Goal: Task Accomplishment & Management: Use online tool/utility

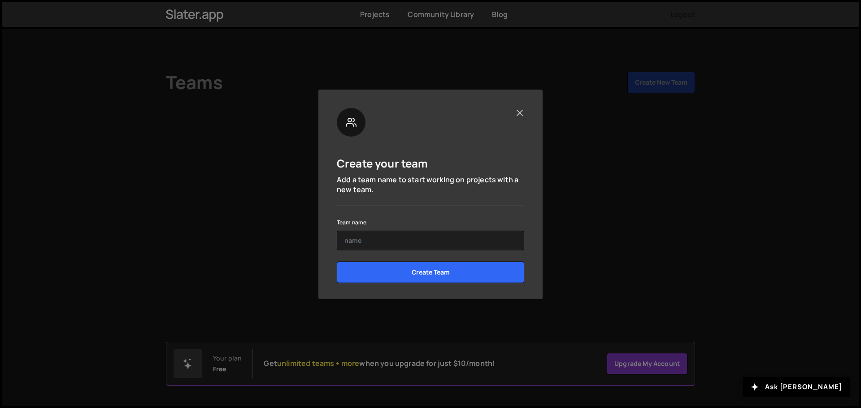
click at [521, 117] on div at bounding box center [430, 122] width 187 height 29
click at [521, 116] on button "Close" at bounding box center [519, 112] width 9 height 9
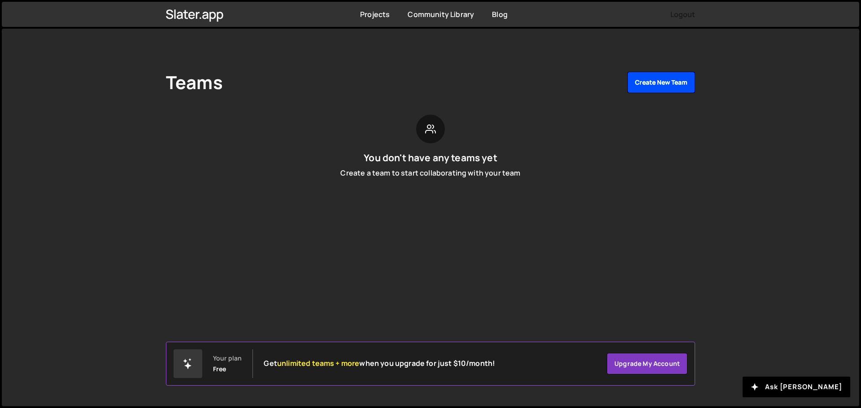
drag, startPoint x: 632, startPoint y: 100, endPoint x: 642, endPoint y: 92, distance: 12.7
click at [633, 100] on div "Teams Create New Team You don't have any teams yet Create a team to start colla…" at bounding box center [430, 129] width 556 height 200
click at [642, 92] on button "Create New Team" at bounding box center [661, 83] width 68 height 22
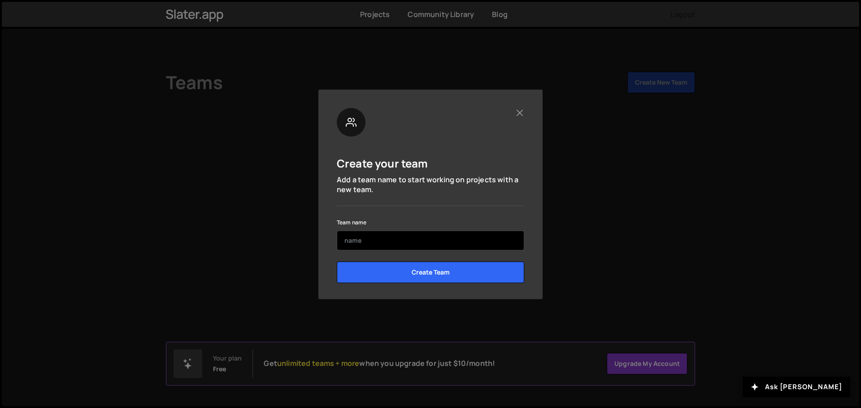
click at [367, 234] on input "text" at bounding box center [430, 241] width 187 height 20
click at [382, 237] on input "IGC" at bounding box center [430, 241] width 187 height 20
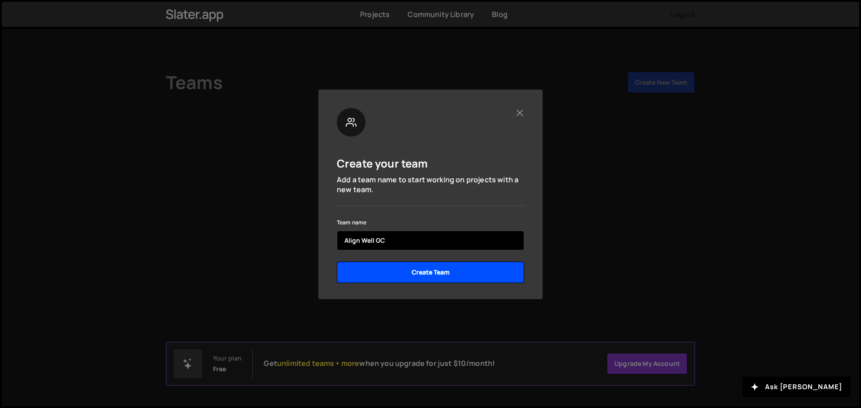
type input "Align Well GC"
click at [420, 278] on input "Create Team" at bounding box center [430, 273] width 187 height 22
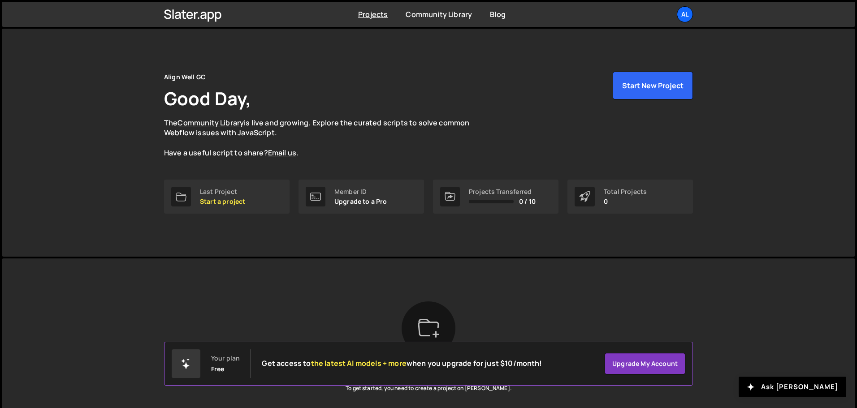
drag, startPoint x: 189, startPoint y: 369, endPoint x: 218, endPoint y: 367, distance: 29.2
click at [189, 368] on icon at bounding box center [186, 364] width 11 height 11
click at [222, 367] on div "Free" at bounding box center [217, 369] width 13 height 7
click at [633, 364] on link "Upgrade my account" at bounding box center [645, 364] width 81 height 22
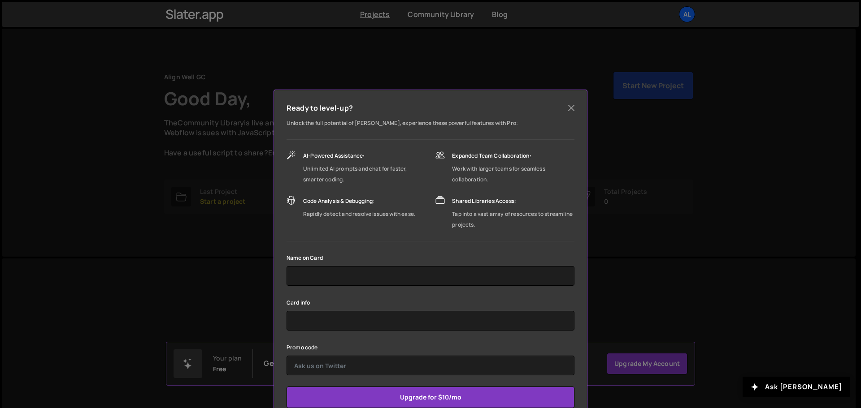
drag, startPoint x: 633, startPoint y: 364, endPoint x: 412, endPoint y: 165, distance: 297.8
click at [412, 165] on div "Unlimited AI prompts and chat for faster, smarter coding." at bounding box center [364, 175] width 123 height 22
click at [572, 108] on button "Close" at bounding box center [570, 107] width 13 height 13
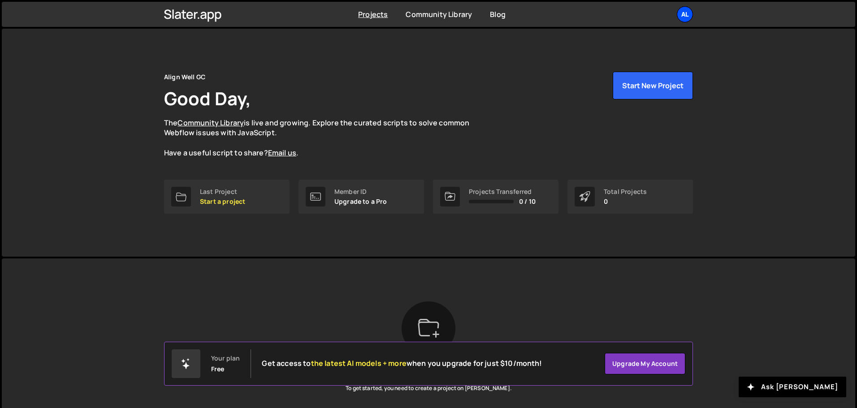
drag, startPoint x: 673, startPoint y: 9, endPoint x: 678, endPoint y: 9, distance: 4.9
click at [675, 9] on ul "Al Projects Your Teams Account Upgrade Logout" at bounding box center [664, 14] width 58 height 16
click at [240, 198] on p "Start a project" at bounding box center [222, 201] width 45 height 7
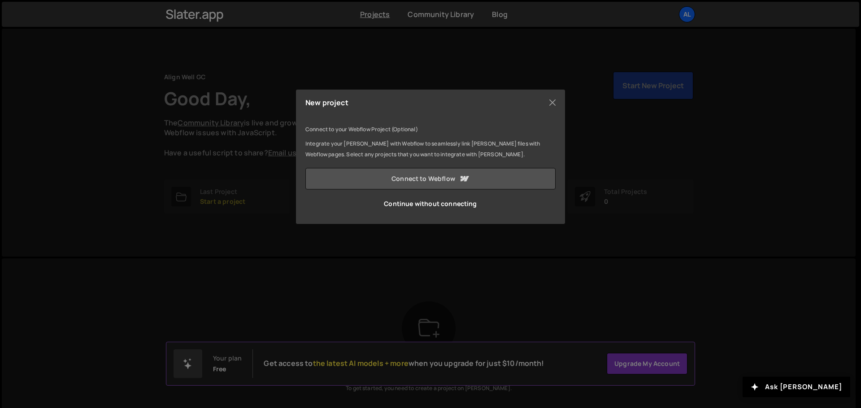
click at [448, 174] on link "Connect to Webflow" at bounding box center [430, 179] width 250 height 22
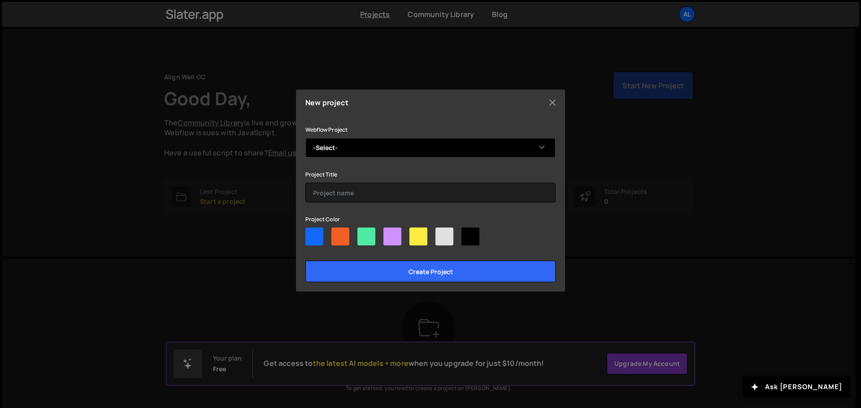
click at [438, 146] on select "-Select- Align Well" at bounding box center [430, 148] width 250 height 20
select select "688f51b750385aae40745336"
click at [305, 138] on select "-Select- Align Well" at bounding box center [430, 148] width 250 height 20
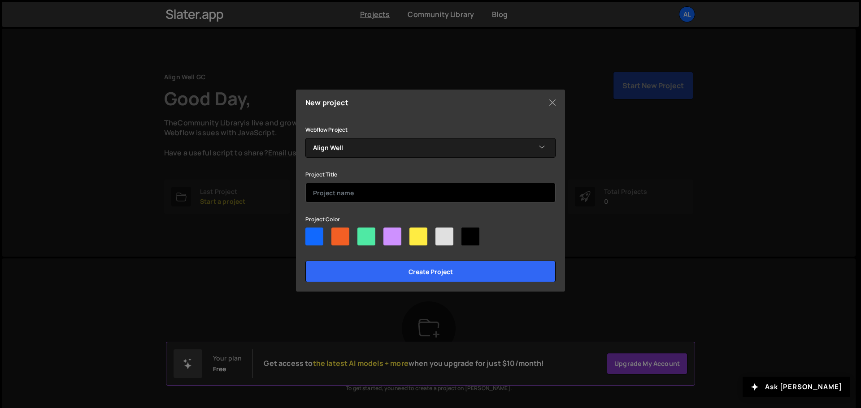
click at [379, 196] on input "text" at bounding box center [430, 193] width 250 height 20
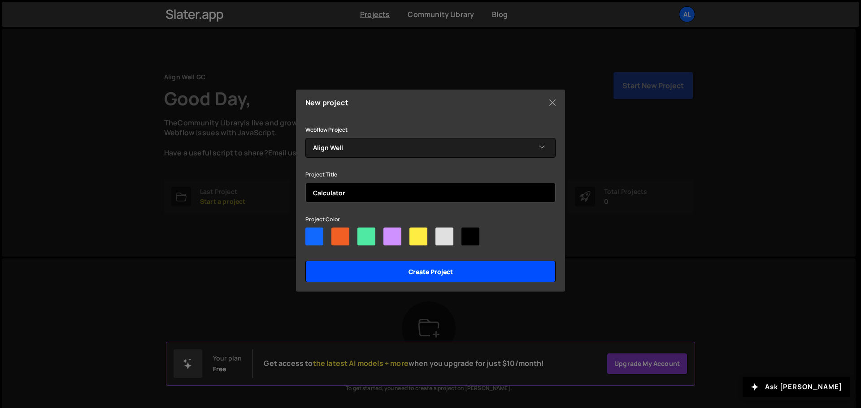
type input "Calculator"
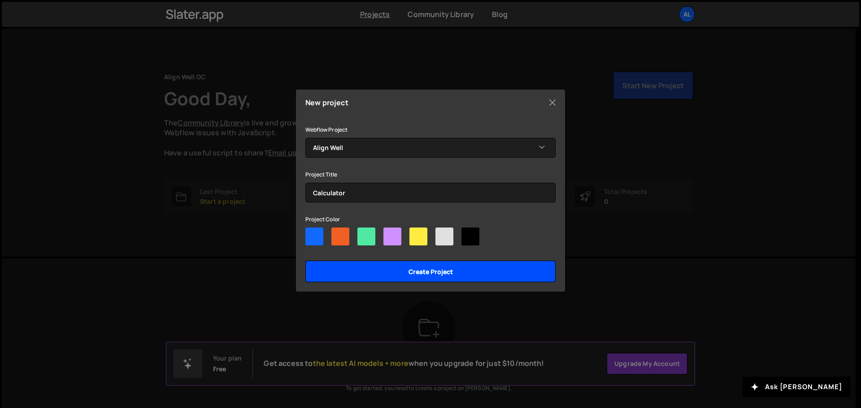
click at [432, 269] on input "Create project" at bounding box center [430, 272] width 250 height 22
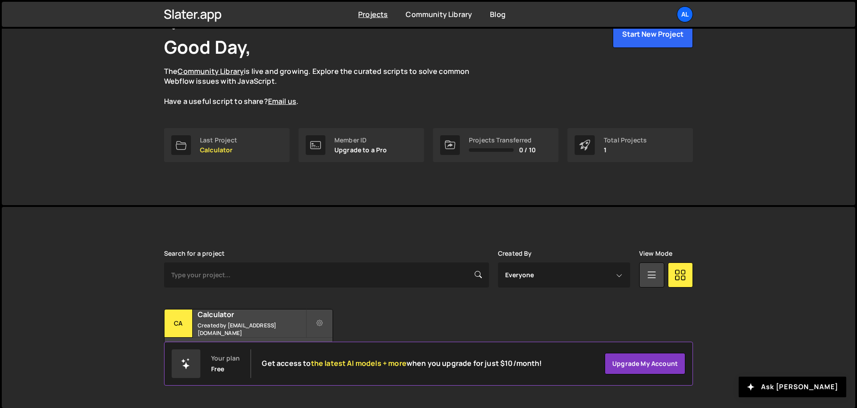
scroll to position [53, 0]
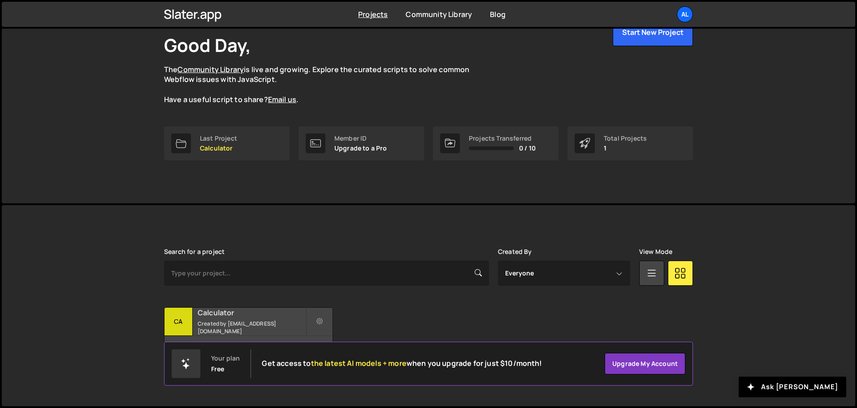
click at [250, 315] on h2 "Calculator" at bounding box center [252, 313] width 108 height 10
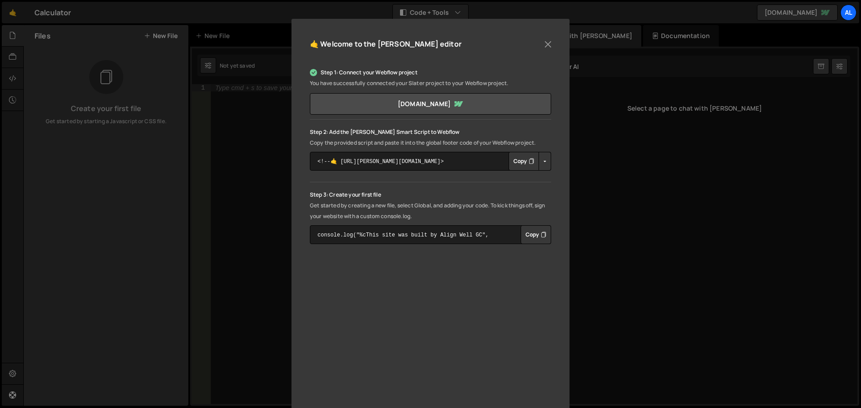
scroll to position [90, 0]
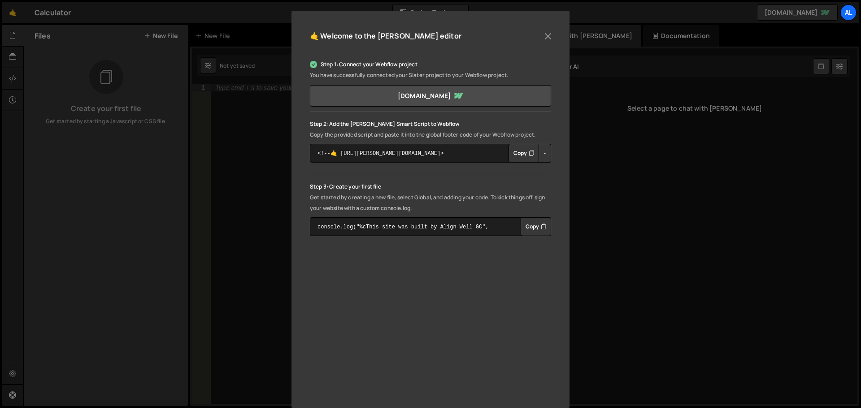
click at [547, 152] on button "Button group with nested dropdown" at bounding box center [544, 153] width 13 height 19
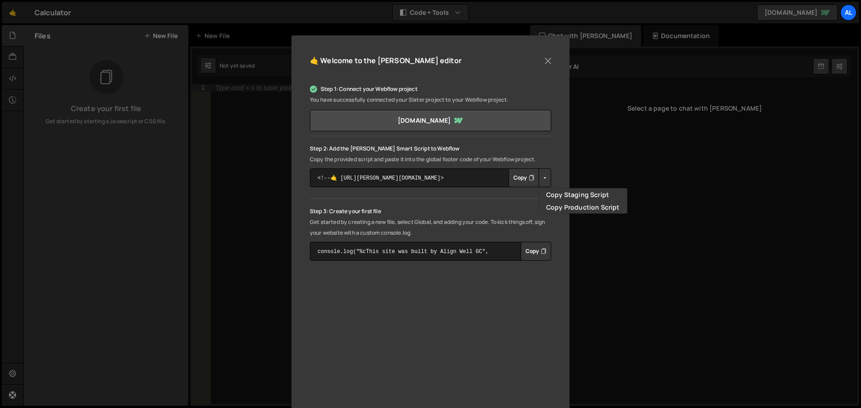
scroll to position [0, 0]
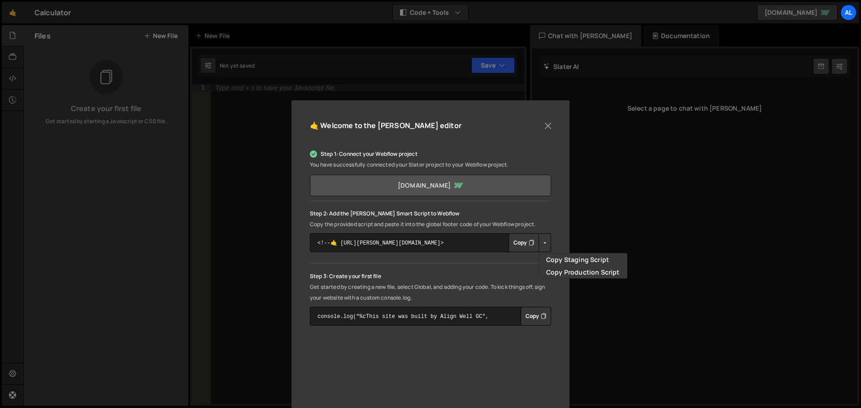
click at [433, 184] on link "[DOMAIN_NAME]" at bounding box center [430, 186] width 241 height 22
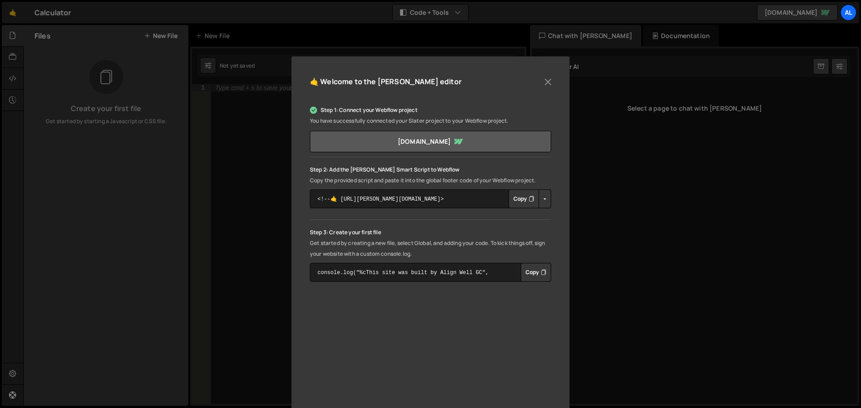
scroll to position [45, 0]
click at [517, 197] on button "Copy" at bounding box center [523, 198] width 30 height 19
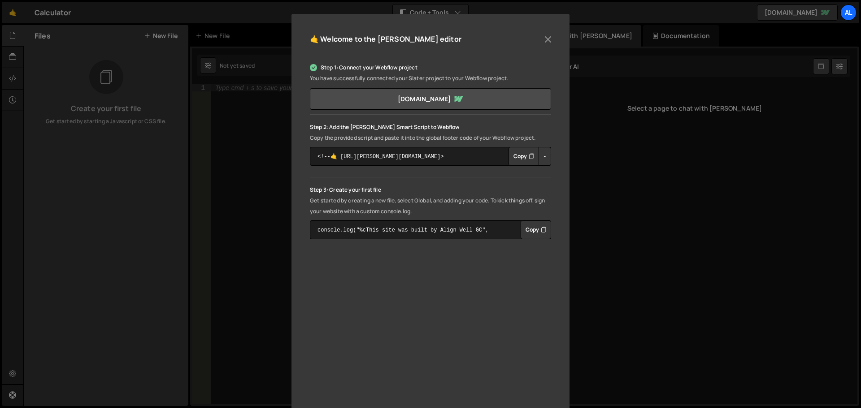
scroll to position [90, 0]
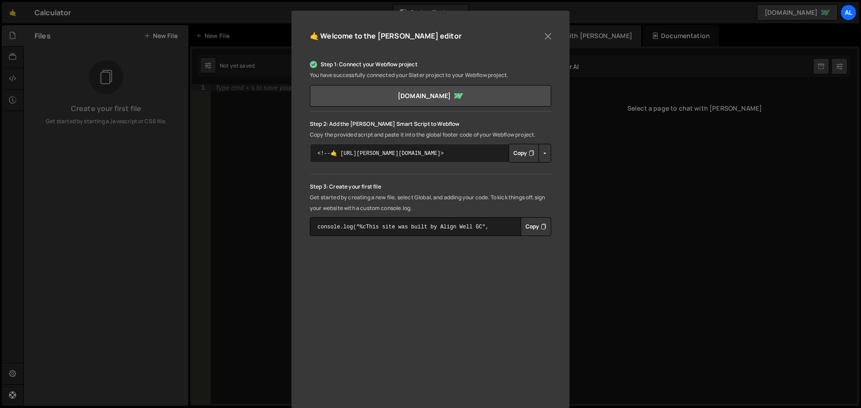
click at [480, 145] on textarea "<!--🤙 [URL][PERSON_NAME][DOMAIN_NAME]> <script>document.addEventListener("DOMCo…" at bounding box center [430, 153] width 241 height 19
click at [478, 148] on textarea "<!--🤙 [URL][PERSON_NAME][DOMAIN_NAME]> <script>document.addEventListener("DOMCo…" at bounding box center [430, 153] width 241 height 19
click at [529, 150] on icon "Button group with nested dropdown" at bounding box center [531, 153] width 5 height 9
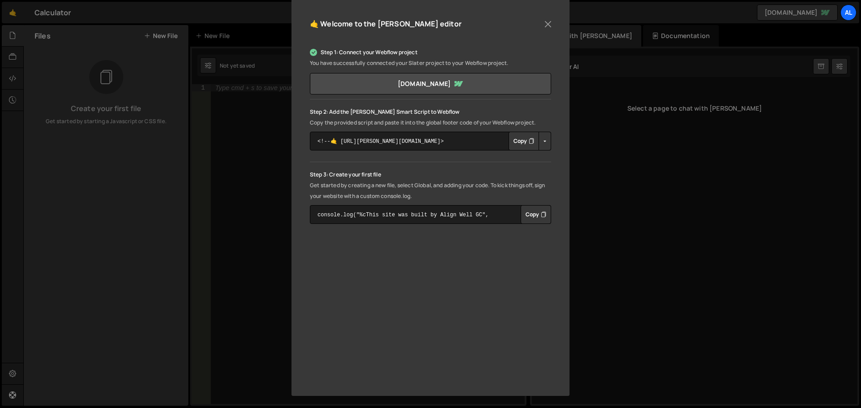
scroll to position [102, 0]
click at [534, 217] on button "Copy" at bounding box center [535, 214] width 30 height 19
click at [516, 142] on button "Copy" at bounding box center [523, 140] width 30 height 19
